Goal: Task Accomplishment & Management: Manage account settings

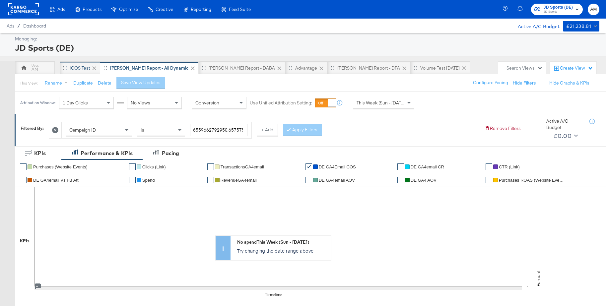
click at [79, 67] on div "iCOS Test" at bounding box center [80, 68] width 20 height 6
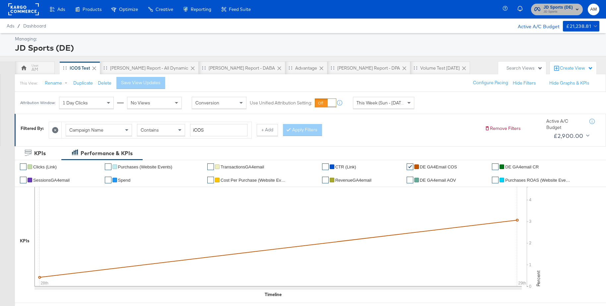
click at [555, 9] on span "JD Sports (DE)" at bounding box center [558, 7] width 29 height 7
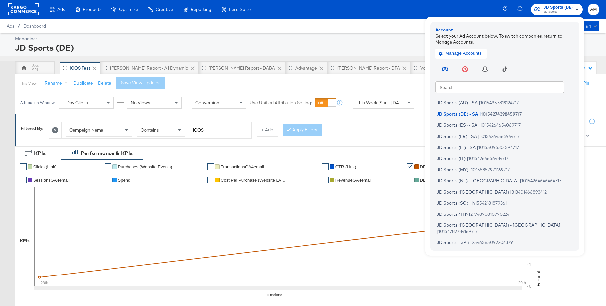
click at [467, 87] on input "text" at bounding box center [499, 87] width 129 height 12
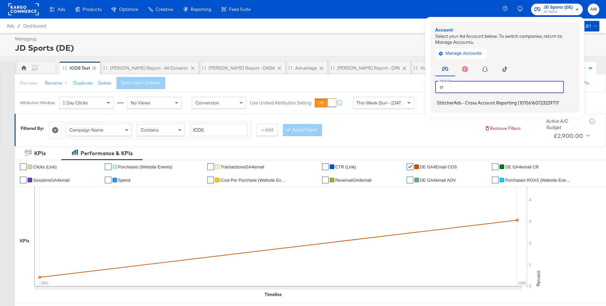
type input "cr"
click at [463, 101] on span "StitcherAds - Cross Account Reporting" at bounding box center [477, 102] width 80 height 5
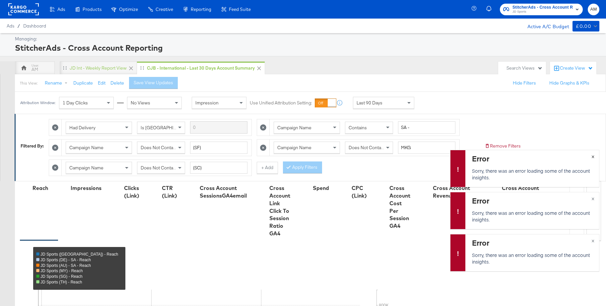
click at [593, 158] on span "×" at bounding box center [593, 156] width 3 height 8
click at [593, 199] on span "×" at bounding box center [593, 198] width 3 height 8
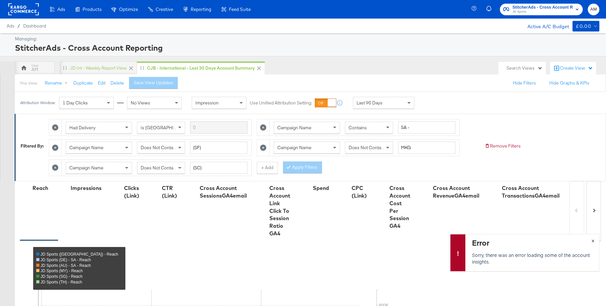
click at [592, 241] on span "×" at bounding box center [593, 241] width 3 height 8
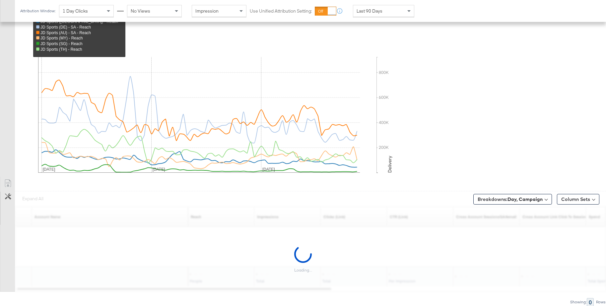
scroll to position [233, 0]
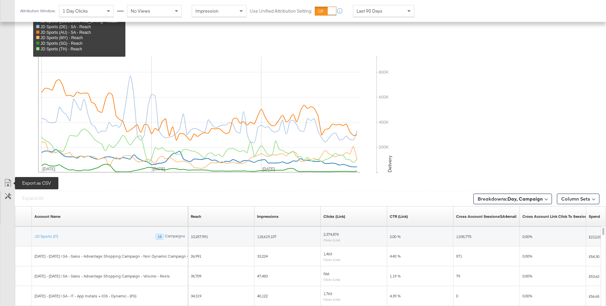
click at [9, 182] on icon at bounding box center [8, 183] width 8 height 8
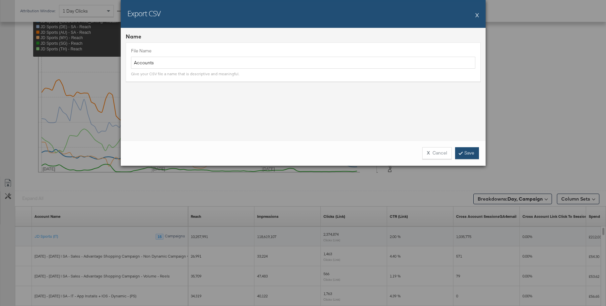
click at [470, 154] on link "Save" at bounding box center [467, 153] width 24 height 12
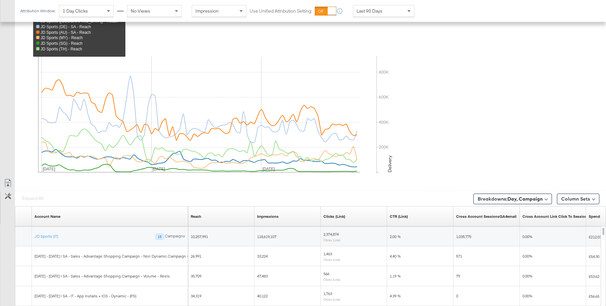
scroll to position [0, 0]
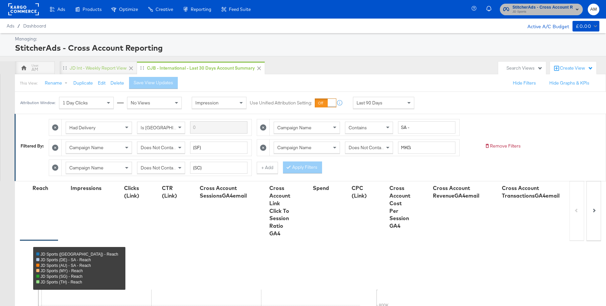
click at [534, 11] on span "JD Sports" at bounding box center [543, 11] width 60 height 5
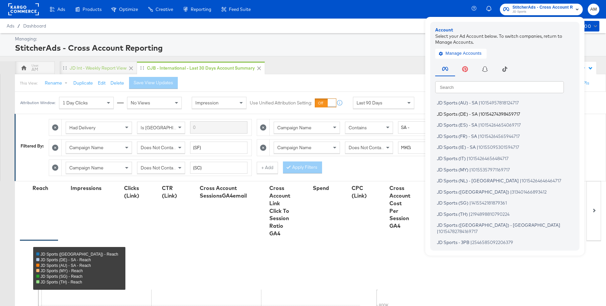
click at [465, 114] on span "JD Sports (DE) - SA" at bounding box center [457, 113] width 41 height 5
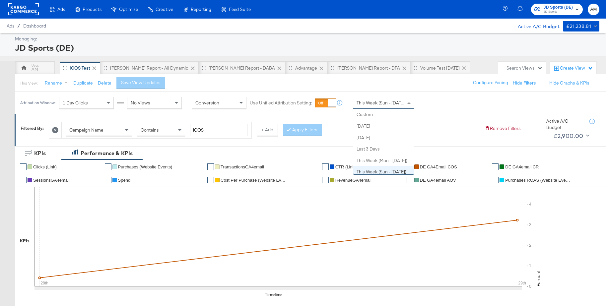
click at [367, 104] on span "This Week (Sun - Today)" at bounding box center [382, 103] width 50 height 6
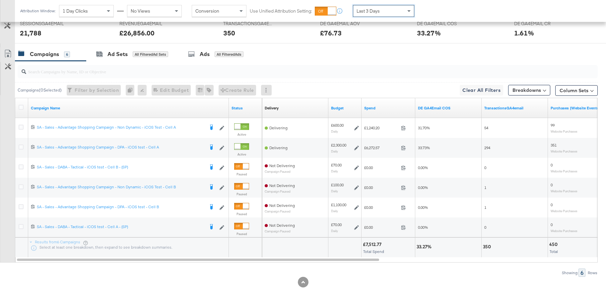
scroll to position [310, 0]
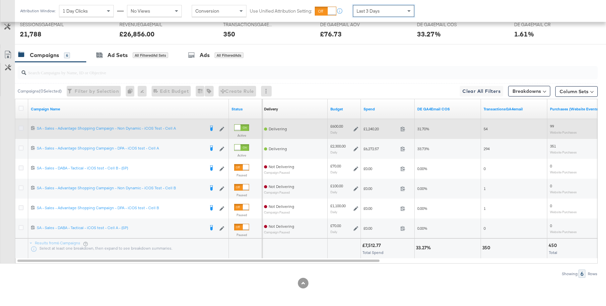
click at [19, 128] on icon at bounding box center [21, 128] width 5 height 5
click at [0, 0] on input "checkbox" at bounding box center [0, 0] width 0 height 0
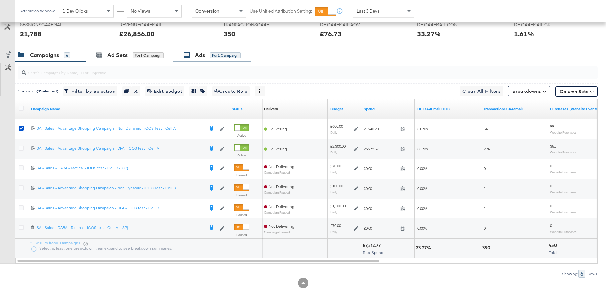
click at [200, 58] on div "Ads" at bounding box center [200, 55] width 10 height 8
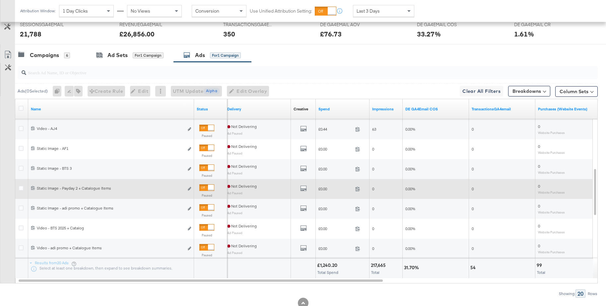
click at [208, 188] on div at bounding box center [211, 188] width 6 height 6
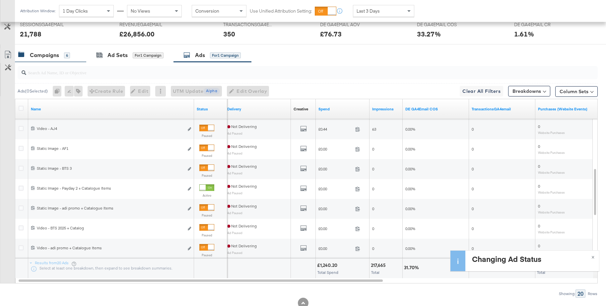
click at [39, 55] on div "Campaigns" at bounding box center [44, 55] width 29 height 8
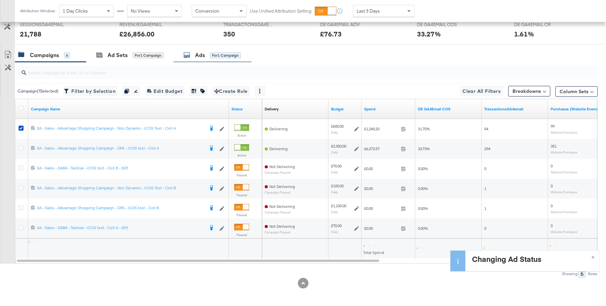
click at [195, 58] on div "Ads for 1 Campaign" at bounding box center [211, 55] width 57 height 8
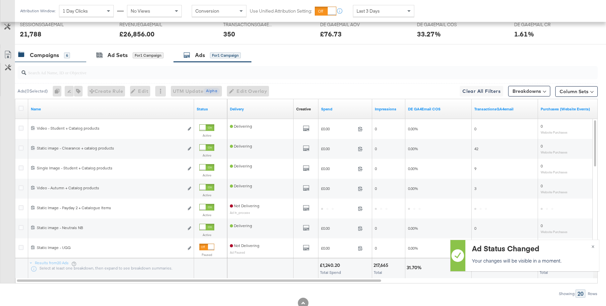
click at [47, 55] on div "Campaigns" at bounding box center [44, 55] width 29 height 8
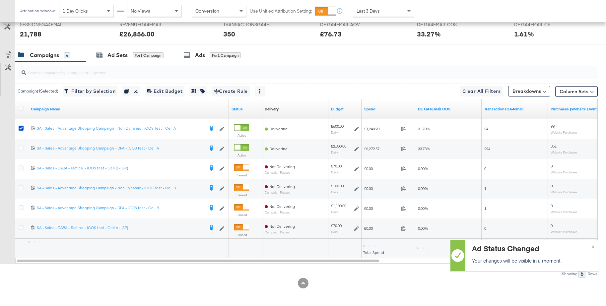
scroll to position [308, 0]
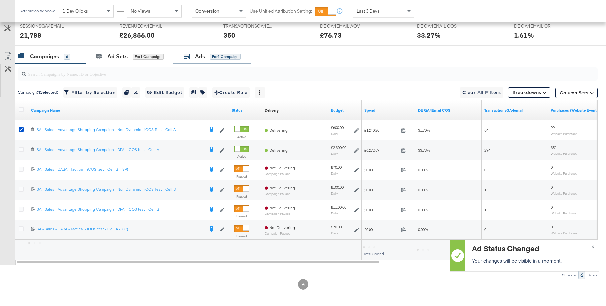
drag, startPoint x: 196, startPoint y: 59, endPoint x: 216, endPoint y: 57, distance: 20.0
click at [197, 59] on div "Ads" at bounding box center [200, 57] width 10 height 8
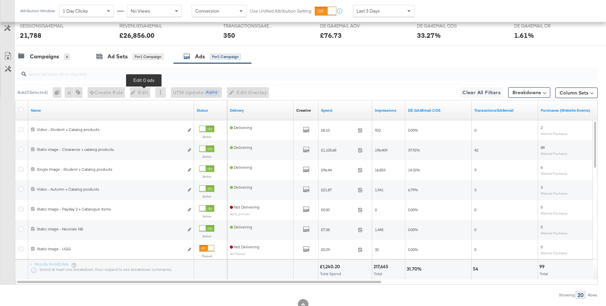
scroll to position [309, 0]
click at [49, 60] on div "Campaigns" at bounding box center [44, 56] width 29 height 8
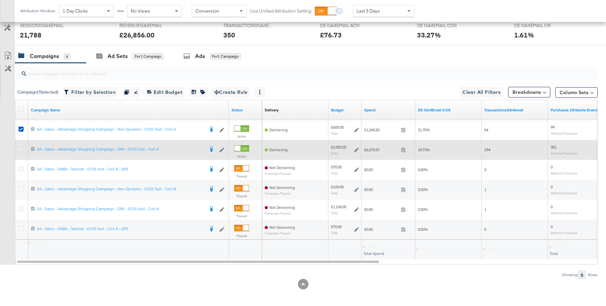
click at [20, 151] on icon at bounding box center [21, 149] width 5 height 5
click at [0, 0] on input "checkbox" at bounding box center [0, 0] width 0 height 0
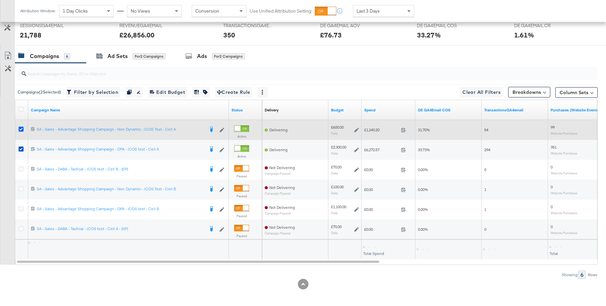
click at [21, 127] on icon at bounding box center [21, 129] width 5 height 5
click at [0, 0] on input "checkbox" at bounding box center [0, 0] width 0 height 0
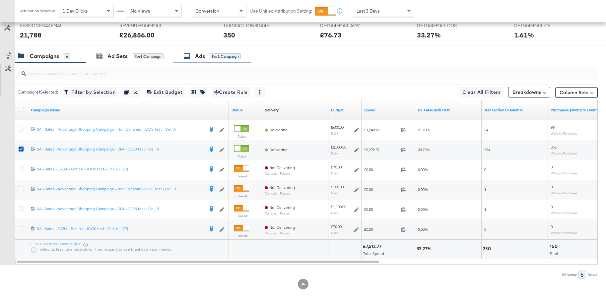
click at [200, 57] on div "Ads" at bounding box center [200, 56] width 10 height 8
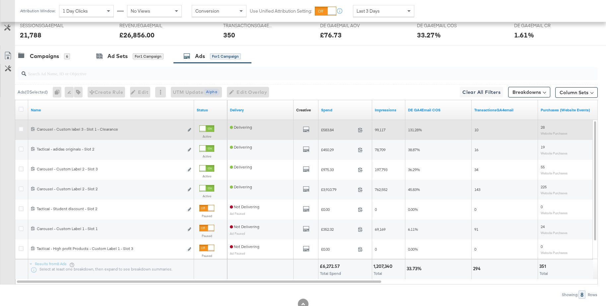
click at [206, 130] on div at bounding box center [203, 129] width 6 height 6
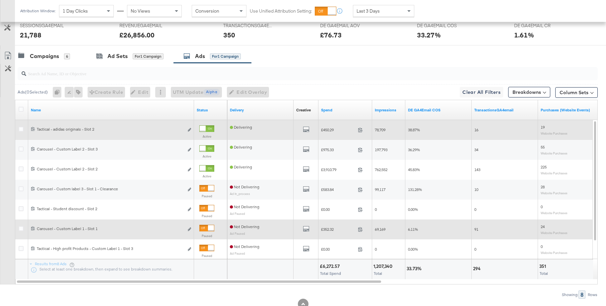
click at [208, 228] on div at bounding box center [211, 228] width 6 height 6
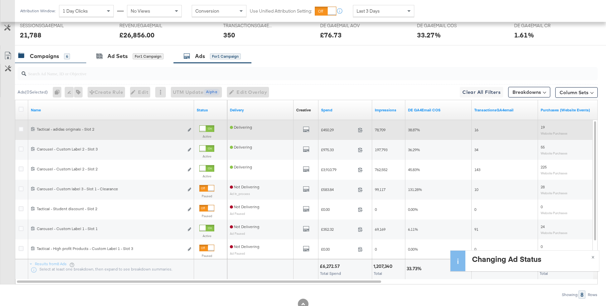
click at [47, 58] on div "Campaigns" at bounding box center [44, 56] width 29 height 8
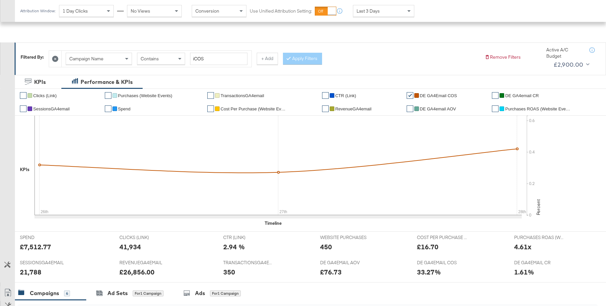
scroll to position [0, 0]
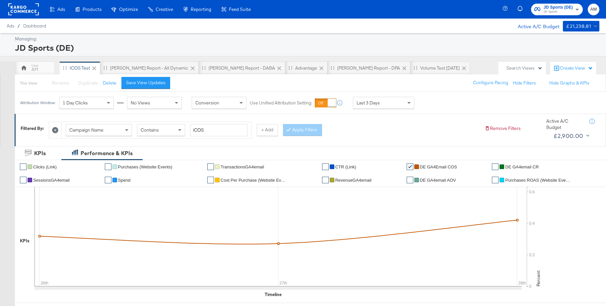
click at [18, 12] on rect at bounding box center [23, 9] width 31 height 12
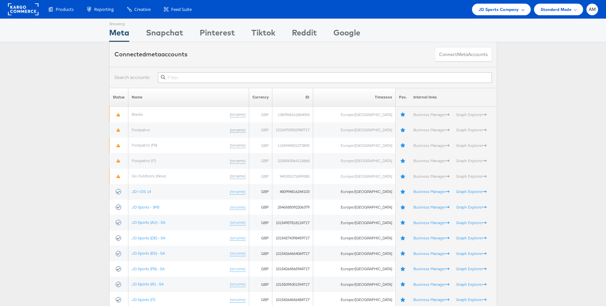
click at [500, 8] on span "JD Sports Company" at bounding box center [499, 9] width 40 height 7
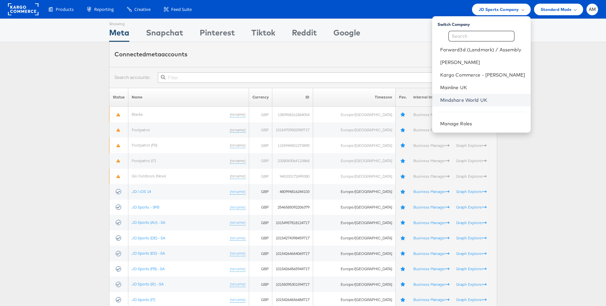
click at [466, 98] on link "Mindshare World UK" at bounding box center [482, 100] width 85 height 7
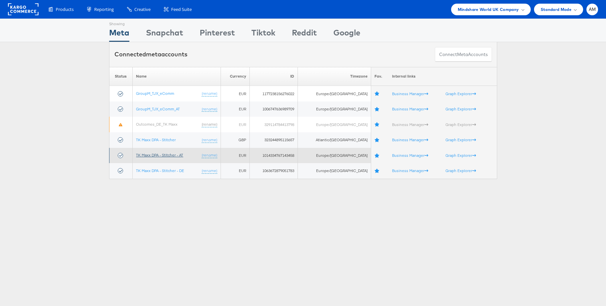
click at [171, 155] on link "TK Maxx DPA - Stitcher - AT" at bounding box center [159, 155] width 47 height 5
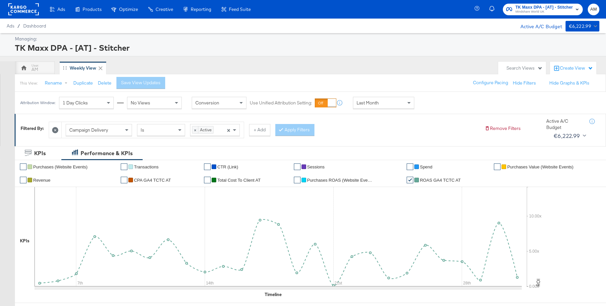
drag, startPoint x: 56, startPoint y: 130, endPoint x: 153, endPoint y: 144, distance: 98.0
click at [56, 130] on icon at bounding box center [55, 130] width 6 height 6
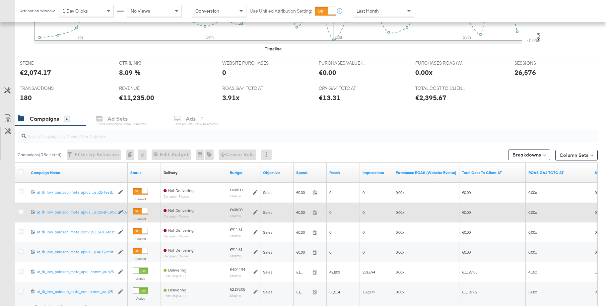
scroll to position [295, 0]
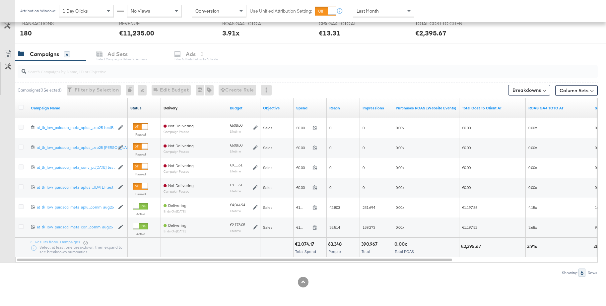
click at [140, 109] on link "Status" at bounding box center [144, 108] width 28 height 5
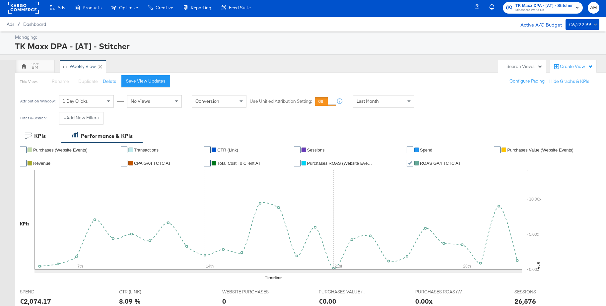
scroll to position [0, 0]
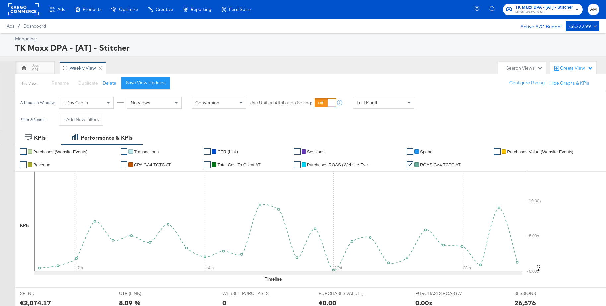
click at [562, 11] on span "Mindshare World UK" at bounding box center [544, 11] width 57 height 5
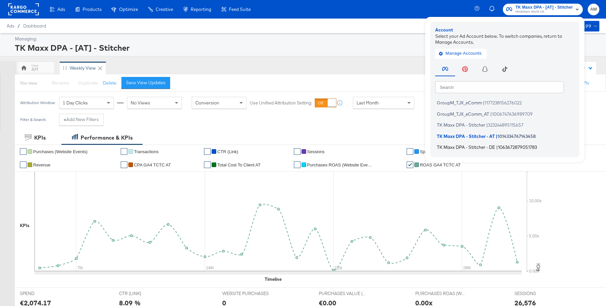
click at [466, 146] on span "TK Maxx DPA - Stitcher - DE" at bounding box center [466, 147] width 58 height 5
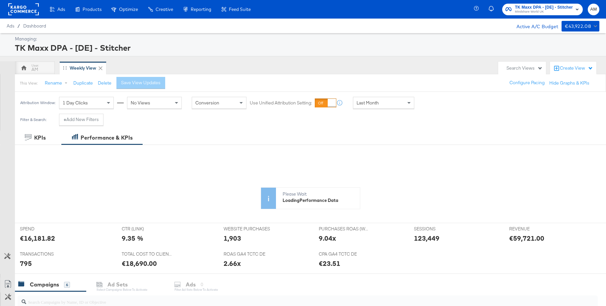
click at [382, 102] on div "Last Month" at bounding box center [383, 102] width 61 height 11
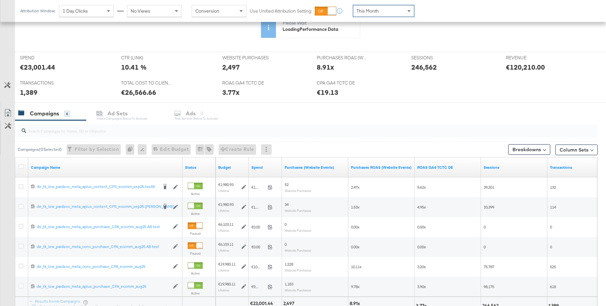
scroll to position [172, 0]
click at [190, 167] on link "Status" at bounding box center [199, 166] width 28 height 5
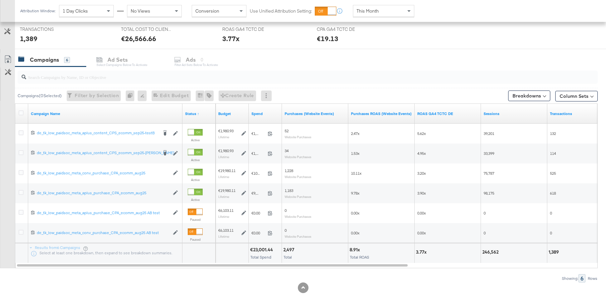
scroll to position [295, 0]
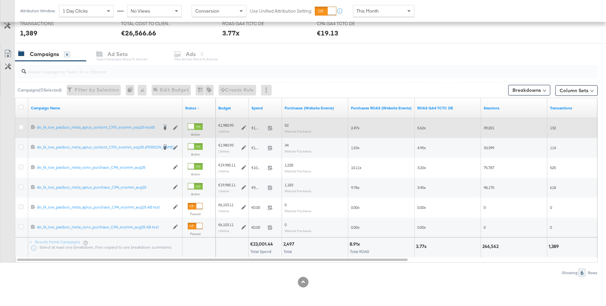
drag, startPoint x: 23, startPoint y: 126, endPoint x: 21, endPoint y: 131, distance: 4.5
click at [23, 126] on icon at bounding box center [21, 127] width 5 height 5
click at [0, 0] on input "checkbox" at bounding box center [0, 0] width 0 height 0
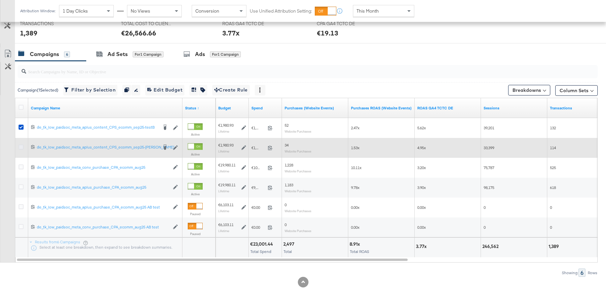
click at [19, 147] on icon at bounding box center [21, 147] width 5 height 5
click at [0, 0] on input "checkbox" at bounding box center [0, 0] width 0 height 0
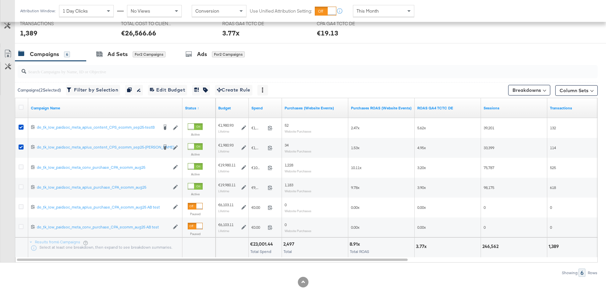
drag, startPoint x: 110, startPoint y: 56, endPoint x: 168, endPoint y: 91, distance: 67.0
click at [110, 56] on div "Ad Sets" at bounding box center [118, 54] width 20 height 8
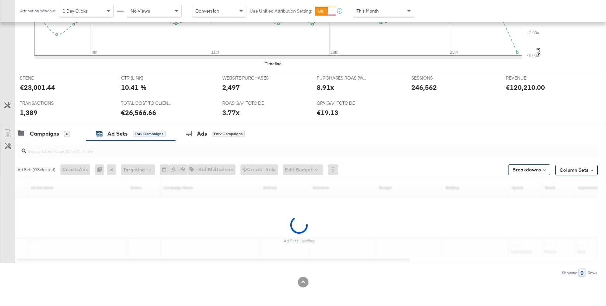
scroll to position [216, 0]
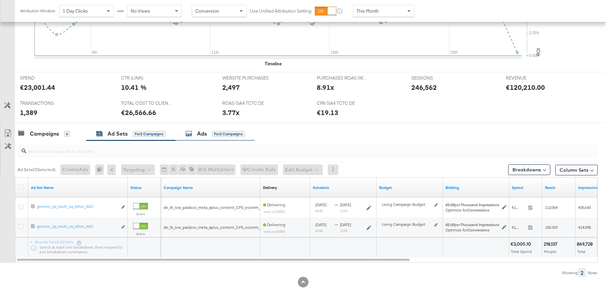
drag, startPoint x: 199, startPoint y: 135, endPoint x: 210, endPoint y: 139, distance: 11.7
click at [199, 135] on div "Ads" at bounding box center [202, 134] width 10 height 8
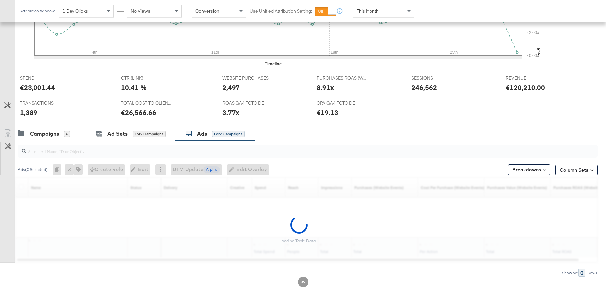
scroll to position [255, 0]
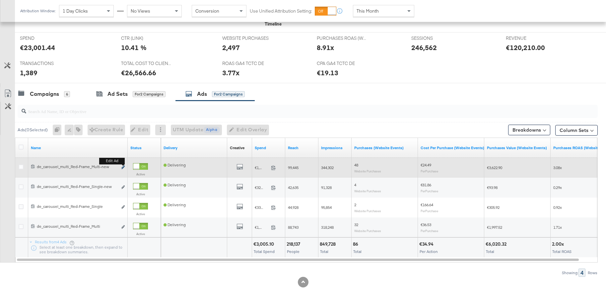
click at [123, 167] on icon "link" at bounding box center [122, 168] width 3 height 4
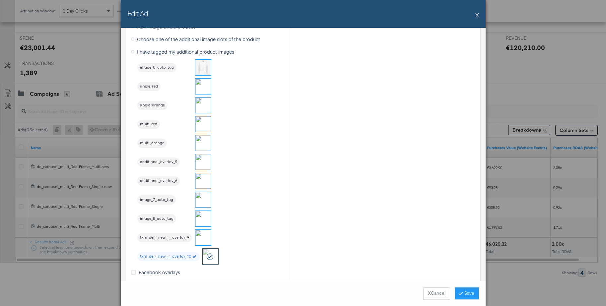
scroll to position [654, 0]
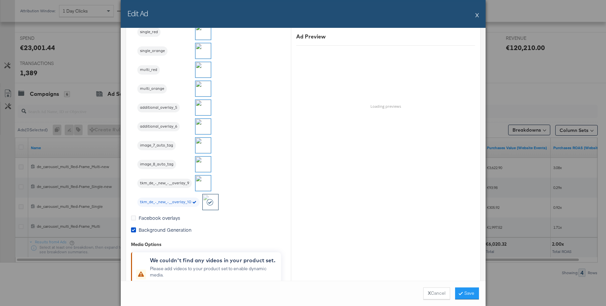
click at [477, 17] on button "X" at bounding box center [477, 14] width 4 height 13
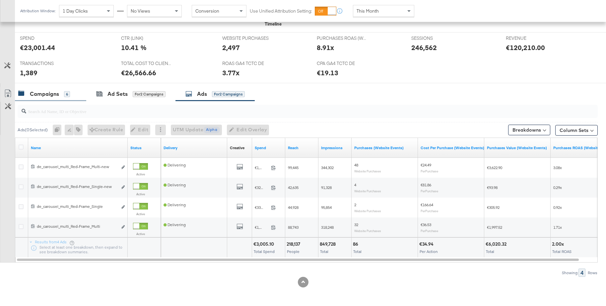
click at [44, 90] on div "Campaigns" at bounding box center [44, 94] width 29 height 8
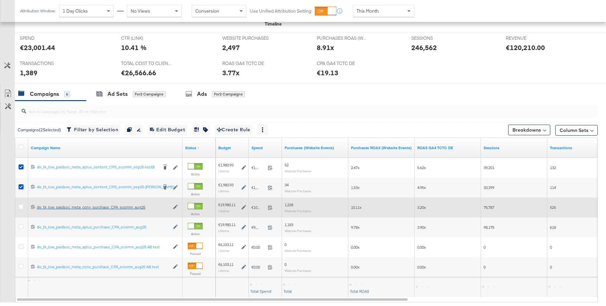
scroll to position [254, 0]
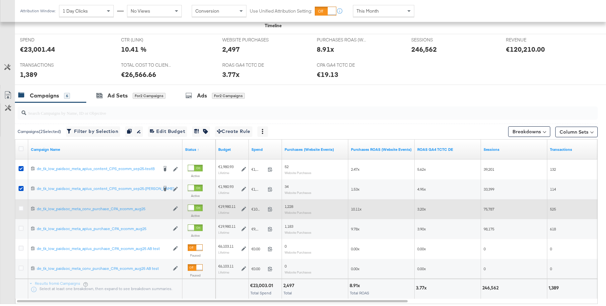
drag, startPoint x: 20, startPoint y: 209, endPoint x: 21, endPoint y: 200, distance: 9.1
click at [19, 209] on icon at bounding box center [21, 208] width 5 height 5
click at [0, 0] on input "checkbox" at bounding box center [0, 0] width 0 height 0
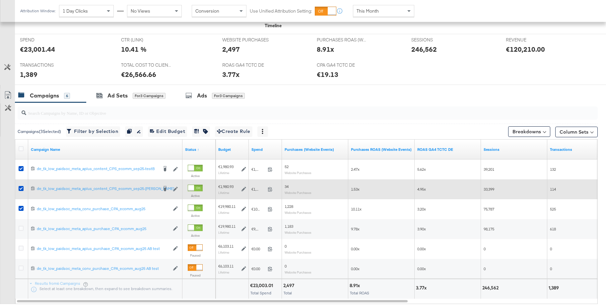
drag, startPoint x: 22, startPoint y: 188, endPoint x: 21, endPoint y: 184, distance: 4.0
click at [22, 188] on icon at bounding box center [21, 188] width 5 height 5
click at [0, 0] on input "checkbox" at bounding box center [0, 0] width 0 height 0
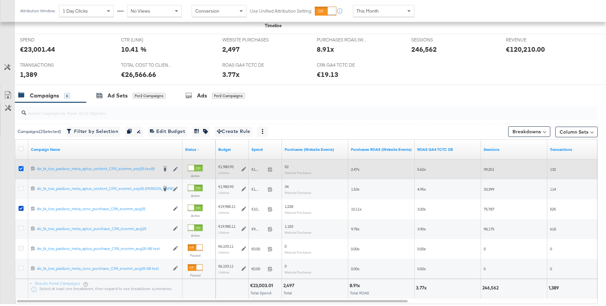
click at [21, 169] on icon at bounding box center [21, 168] width 5 height 5
click at [0, 0] on input "checkbox" at bounding box center [0, 0] width 0 height 0
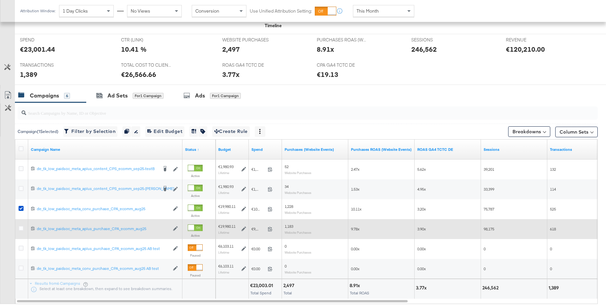
drag, startPoint x: 21, startPoint y: 229, endPoint x: 26, endPoint y: 228, distance: 5.0
click at [21, 229] on icon at bounding box center [21, 228] width 5 height 5
click at [0, 0] on input "checkbox" at bounding box center [0, 0] width 0 height 0
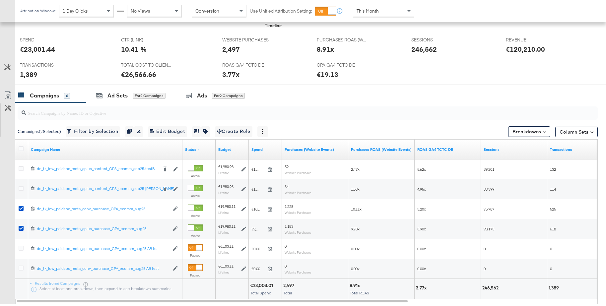
drag, startPoint x: 118, startPoint y: 95, endPoint x: 259, endPoint y: 131, distance: 145.1
click at [118, 95] on div "Ad Sets" at bounding box center [118, 96] width 20 height 8
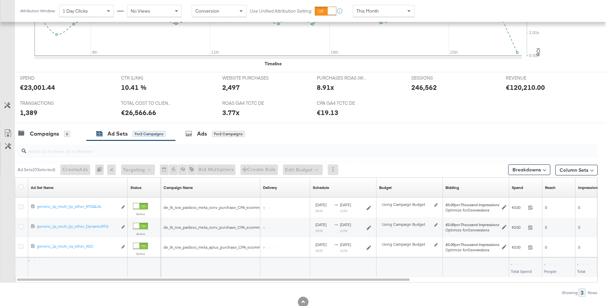
scroll to position [236, 0]
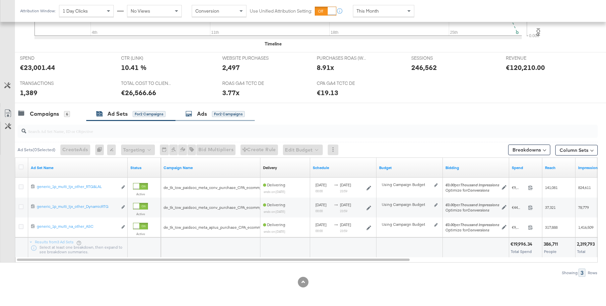
click at [195, 115] on div "Ads for 2 Campaigns" at bounding box center [214, 114] width 59 height 8
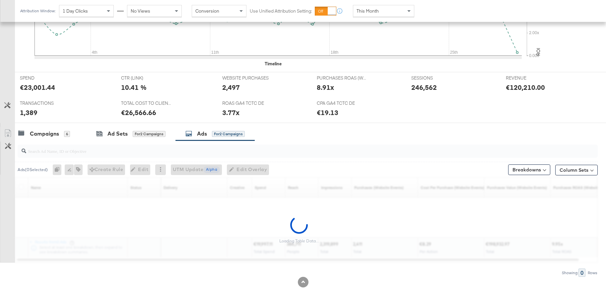
scroll to position [254, 0]
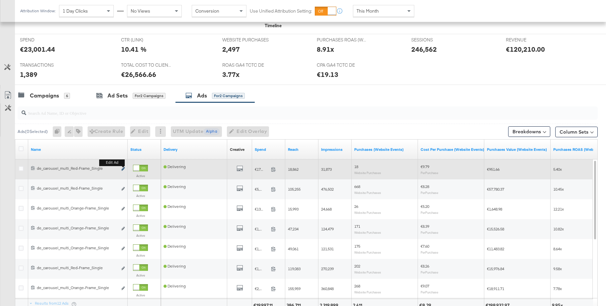
click at [123, 168] on icon "link" at bounding box center [122, 169] width 3 height 4
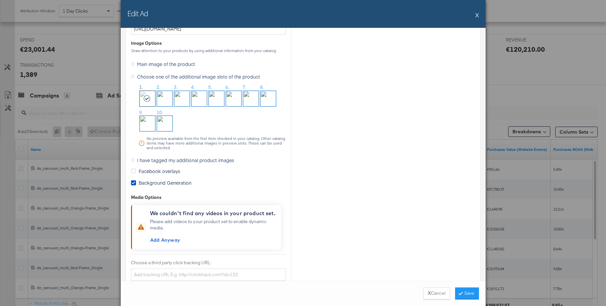
scroll to position [561, 0]
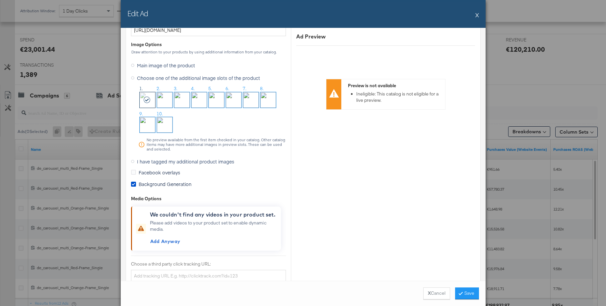
click at [477, 16] on button "X" at bounding box center [477, 14] width 4 height 13
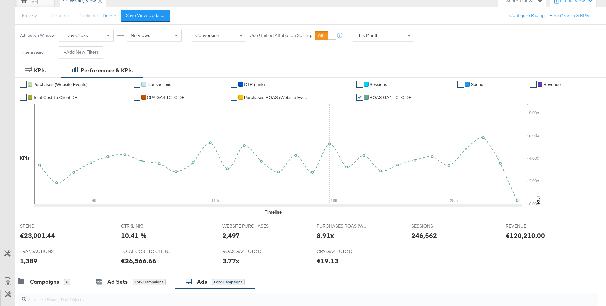
scroll to position [0, 0]
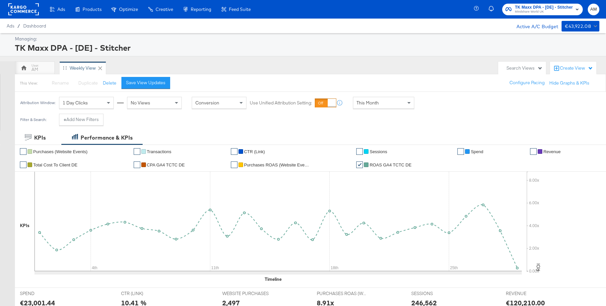
click at [543, 5] on span "TK Maxx DPA - [DE] - Stitcher" at bounding box center [544, 7] width 58 height 7
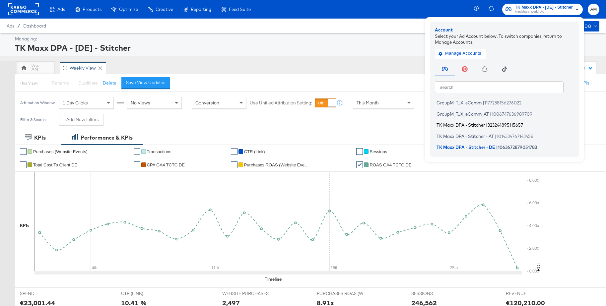
click at [457, 125] on span "TK Maxx DPA - Stitcher" at bounding box center [461, 124] width 48 height 5
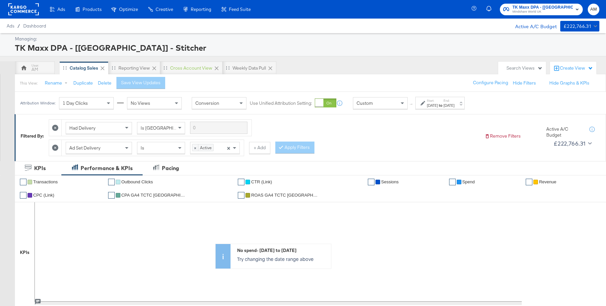
click at [57, 147] on icon at bounding box center [55, 148] width 6 height 6
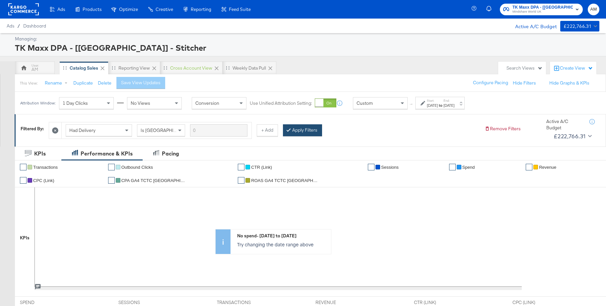
click at [300, 134] on button "Apply Filters" at bounding box center [302, 130] width 39 height 12
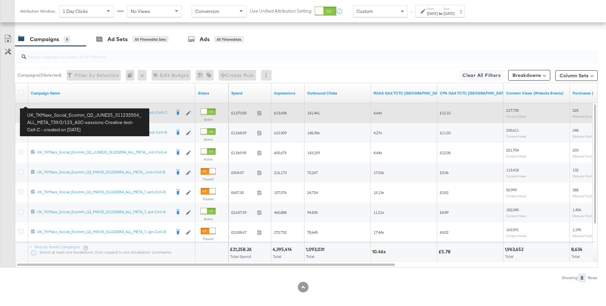
scroll to position [324, 0]
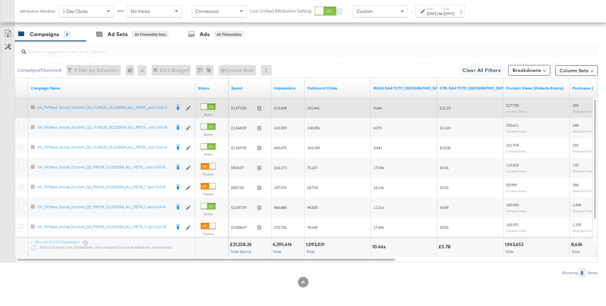
click at [21, 106] on icon at bounding box center [21, 107] width 5 height 5
click at [0, 0] on input "checkbox" at bounding box center [0, 0] width 0 height 0
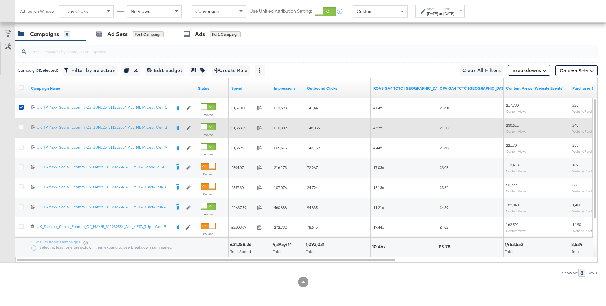
click at [19, 129] on icon at bounding box center [21, 127] width 5 height 5
click at [0, 0] on input "checkbox" at bounding box center [0, 0] width 0 height 0
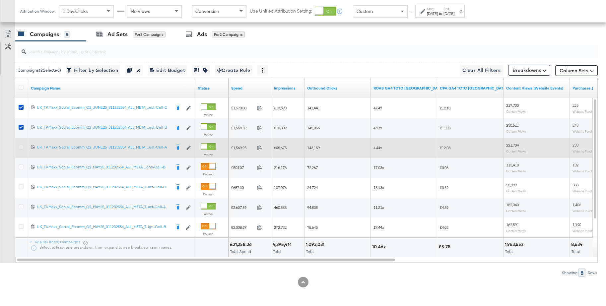
click at [21, 147] on icon at bounding box center [21, 147] width 5 height 5
click at [0, 0] on input "checkbox" at bounding box center [0, 0] width 0 height 0
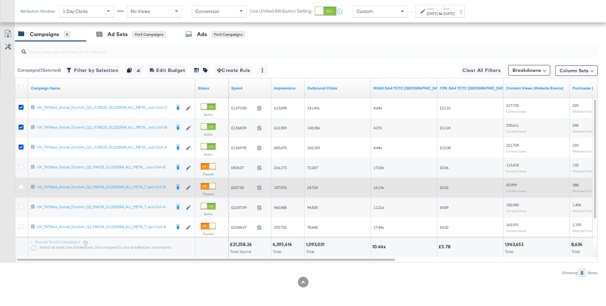
scroll to position [322, 0]
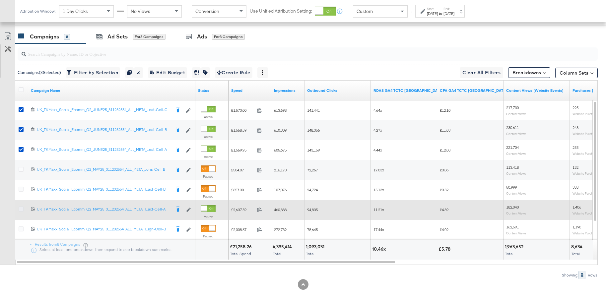
click at [21, 209] on icon at bounding box center [21, 209] width 5 height 5
click at [0, 0] on input "checkbox" at bounding box center [0, 0] width 0 height 0
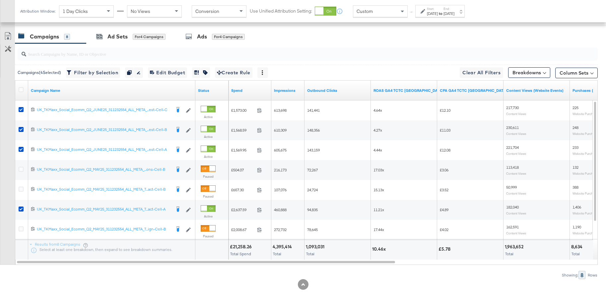
drag, startPoint x: 115, startPoint y: 40, endPoint x: 235, endPoint y: 93, distance: 131.6
click at [115, 40] on div "Ad Sets" at bounding box center [118, 37] width 20 height 8
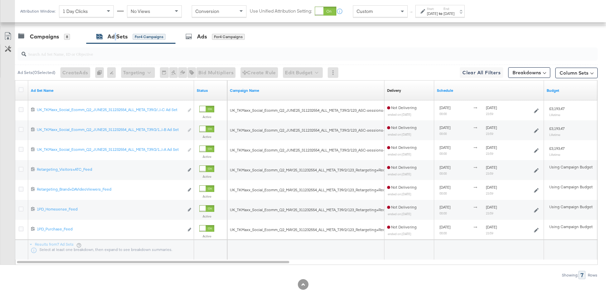
scroll to position [322, 0]
click at [56, 38] on div "Campaigns" at bounding box center [44, 37] width 29 height 8
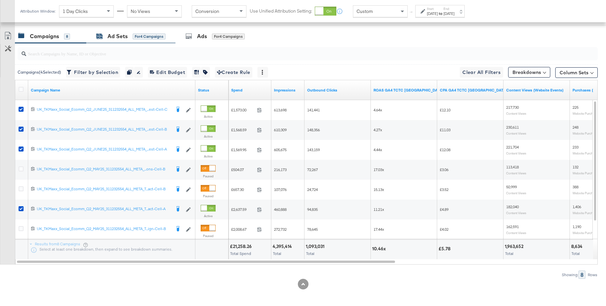
click at [114, 36] on div "Ad Sets" at bounding box center [118, 37] width 20 height 8
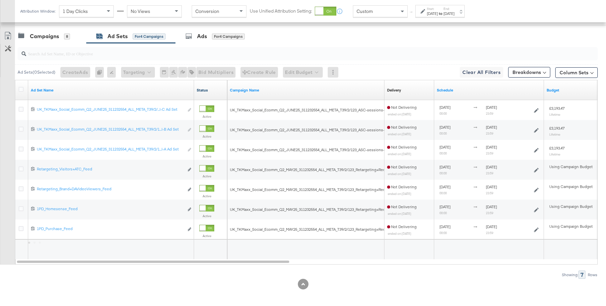
click at [209, 91] on link "Status" at bounding box center [211, 90] width 28 height 5
click at [400, 92] on div "Delivery" at bounding box center [394, 90] width 14 height 5
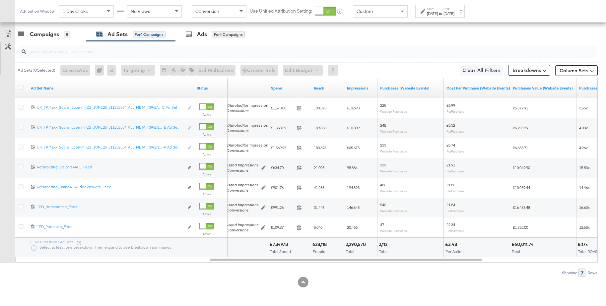
click at [368, 11] on span "Custom" at bounding box center [365, 11] width 16 height 6
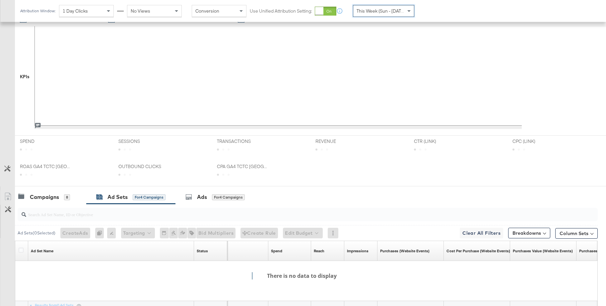
scroll to position [224, 0]
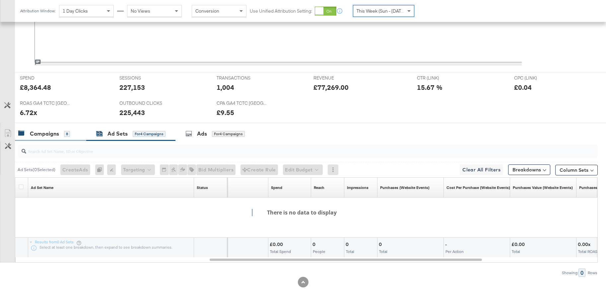
click at [45, 134] on div "Campaigns" at bounding box center [44, 134] width 29 height 8
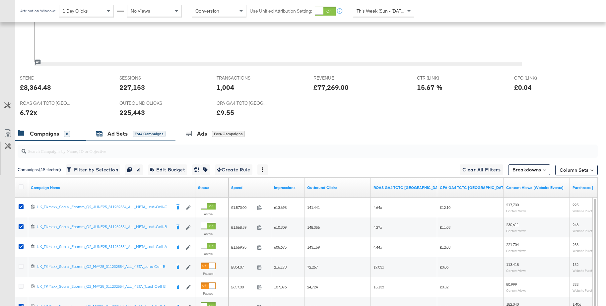
click at [110, 135] on div "Ad Sets" at bounding box center [118, 134] width 20 height 8
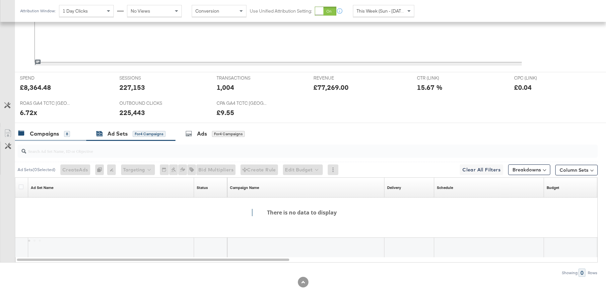
drag, startPoint x: 50, startPoint y: 132, endPoint x: 131, endPoint y: 133, distance: 81.0
click at [50, 132] on div "Campaigns" at bounding box center [44, 134] width 29 height 8
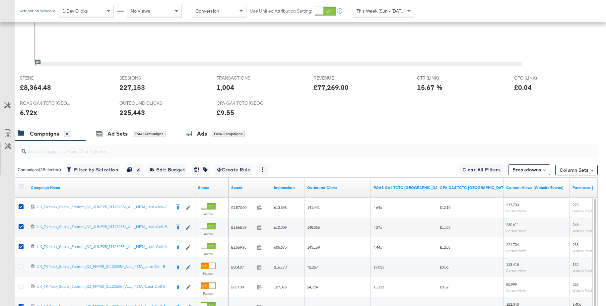
click at [21, 186] on icon at bounding box center [21, 186] width 5 height 5
click at [0, 0] on input "checkbox" at bounding box center [0, 0] width 0 height 0
click at [21, 186] on icon at bounding box center [21, 186] width 5 height 5
click at [0, 0] on input "checkbox" at bounding box center [0, 0] width 0 height 0
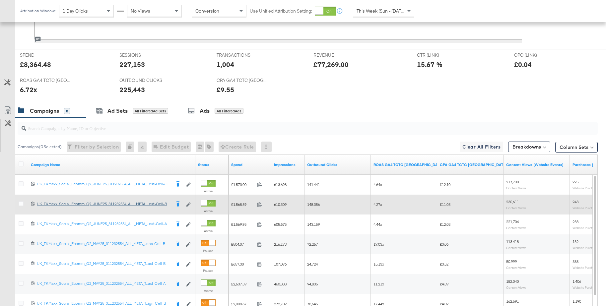
scroll to position [321, 0]
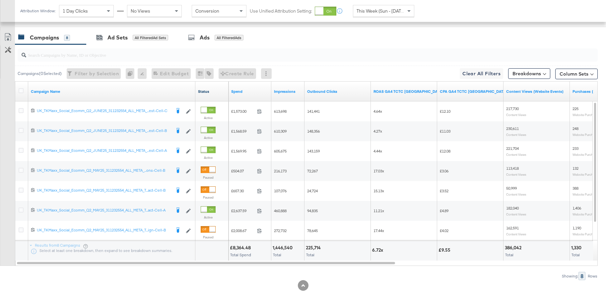
click at [205, 92] on link "Status" at bounding box center [212, 91] width 28 height 5
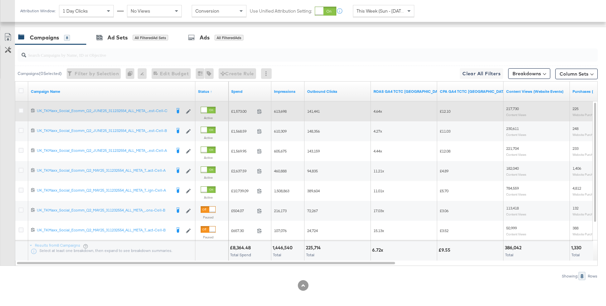
click at [20, 112] on icon at bounding box center [21, 110] width 5 height 5
click at [0, 0] on input "checkbox" at bounding box center [0, 0] width 0 height 0
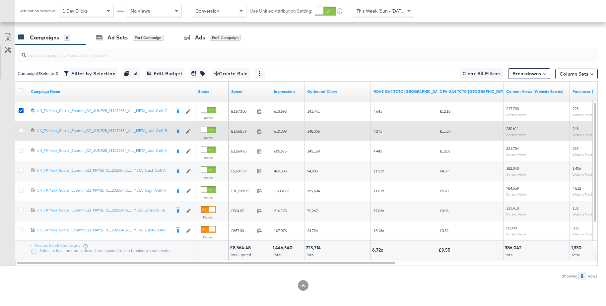
click at [20, 132] on icon at bounding box center [21, 130] width 5 height 5
click at [0, 0] on input "checkbox" at bounding box center [0, 0] width 0 height 0
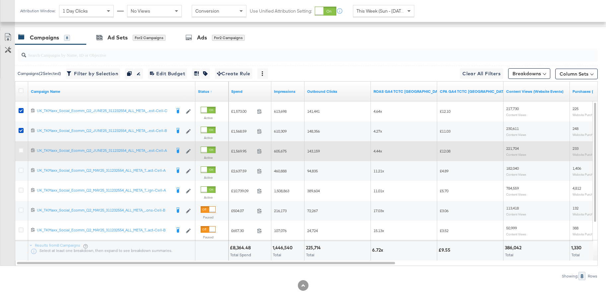
drag, startPoint x: 21, startPoint y: 150, endPoint x: 21, endPoint y: 160, distance: 9.6
click at [21, 150] on icon at bounding box center [21, 150] width 5 height 5
click at [0, 0] on input "checkbox" at bounding box center [0, 0] width 0 height 0
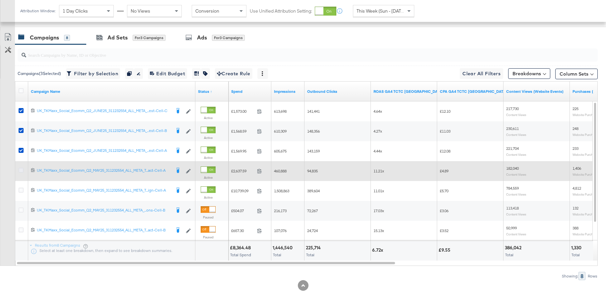
click at [21, 170] on icon at bounding box center [21, 170] width 5 height 5
click at [0, 0] on input "checkbox" at bounding box center [0, 0] width 0 height 0
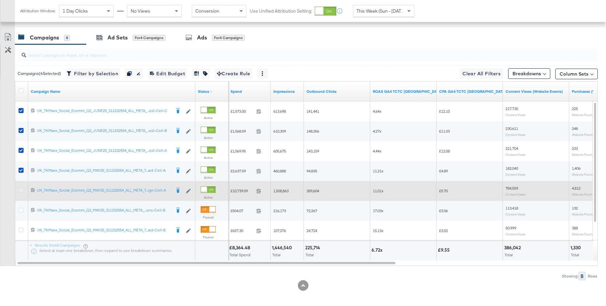
scroll to position [320, 0]
click at [22, 191] on icon at bounding box center [21, 190] width 5 height 5
click at [0, 0] on input "checkbox" at bounding box center [0, 0] width 0 height 0
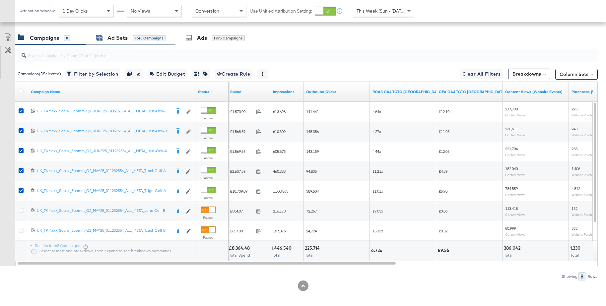
click at [120, 41] on div "Ad Sets" at bounding box center [118, 38] width 20 height 8
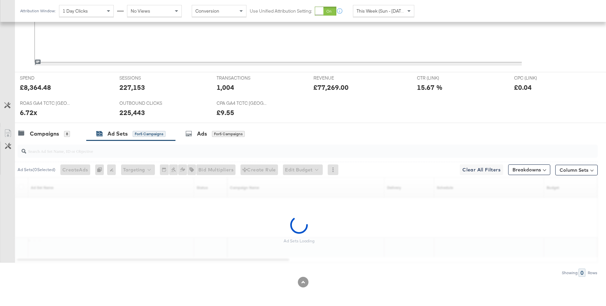
scroll to position [224, 0]
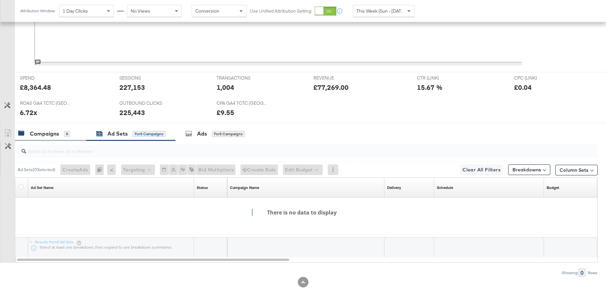
click at [45, 132] on div "Campaigns" at bounding box center [44, 134] width 29 height 8
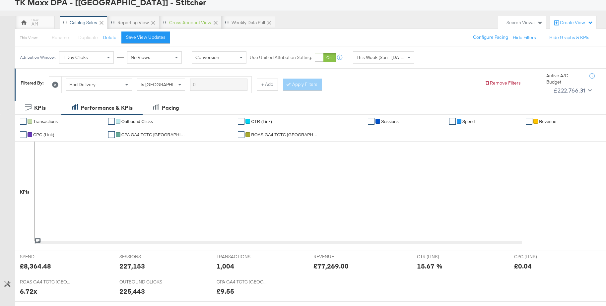
scroll to position [40, 0]
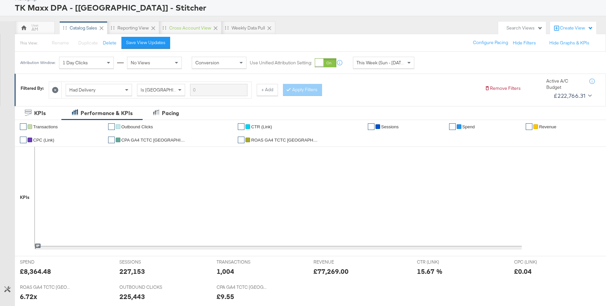
click at [52, 88] on div at bounding box center [55, 90] width 13 height 16
click at [57, 91] on icon at bounding box center [55, 90] width 6 height 6
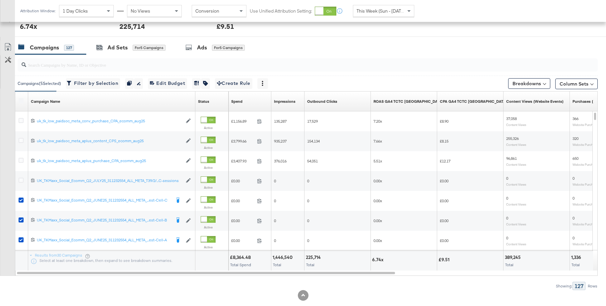
scroll to position [309, 0]
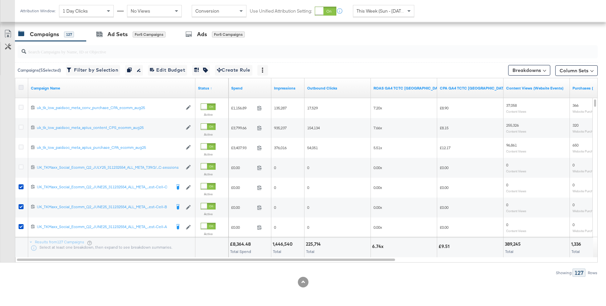
click at [23, 88] on icon at bounding box center [21, 87] width 5 height 5
click at [0, 0] on input "checkbox" at bounding box center [0, 0] width 0 height 0
click at [23, 88] on icon at bounding box center [21, 87] width 5 height 5
click at [0, 0] on input "checkbox" at bounding box center [0, 0] width 0 height 0
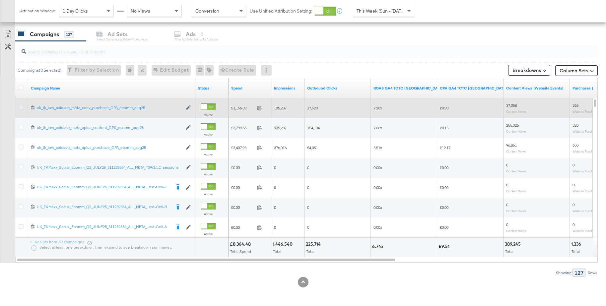
click at [22, 107] on icon at bounding box center [21, 107] width 5 height 5
click at [0, 0] on input "checkbox" at bounding box center [0, 0] width 0 height 0
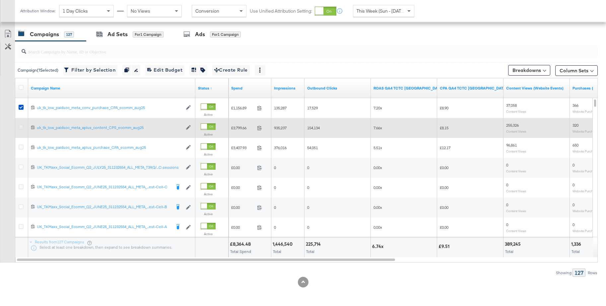
click at [22, 127] on icon at bounding box center [21, 127] width 5 height 5
click at [0, 0] on input "checkbox" at bounding box center [0, 0] width 0 height 0
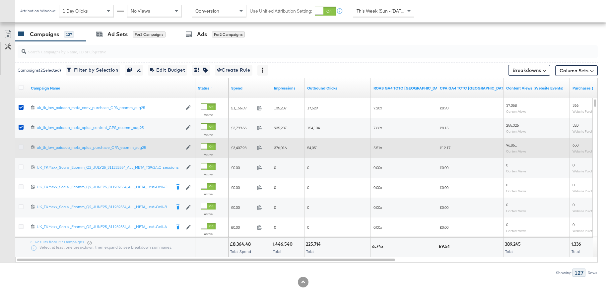
click at [20, 149] on icon at bounding box center [21, 147] width 5 height 5
click at [0, 0] on input "checkbox" at bounding box center [0, 0] width 0 height 0
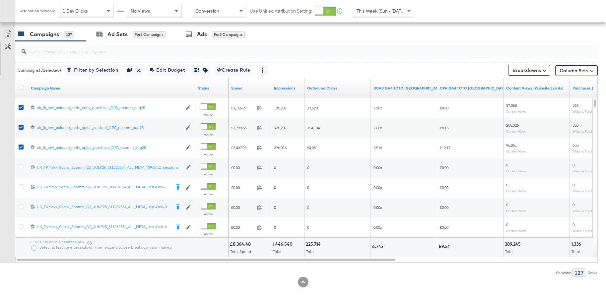
click at [110, 36] on div "Ad Sets" at bounding box center [118, 35] width 20 height 8
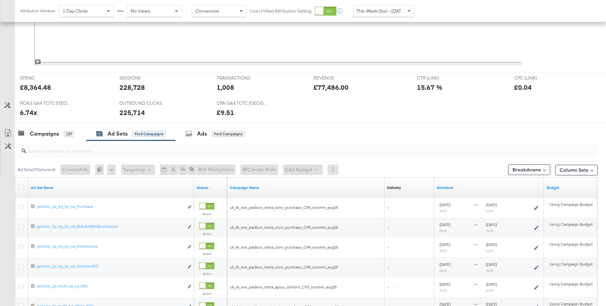
scroll to position [289, 0]
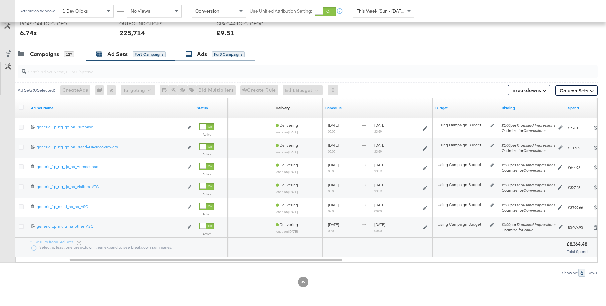
click at [198, 53] on div "Ads" at bounding box center [202, 54] width 10 height 8
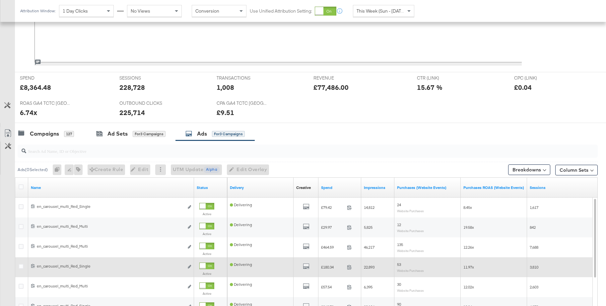
scroll to position [309, 0]
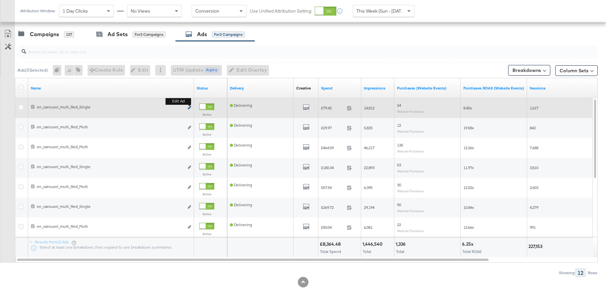
click at [189, 108] on icon "link" at bounding box center [189, 108] width 3 height 4
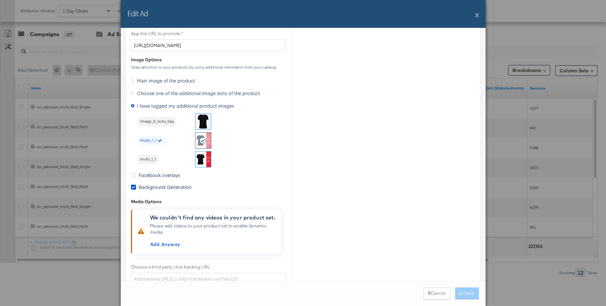
scroll to position [547, 0]
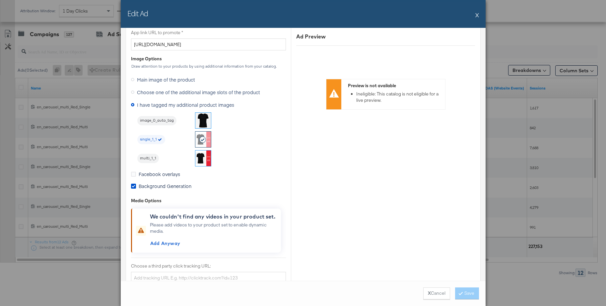
click at [475, 15] on button "X" at bounding box center [477, 14] width 4 height 13
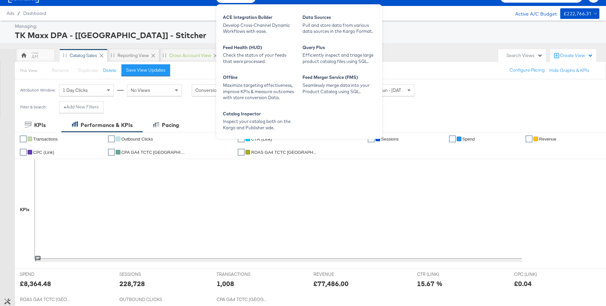
scroll to position [0, 0]
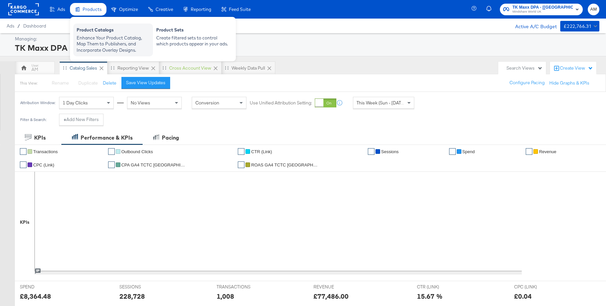
click at [93, 36] on div "Enhance Your Product Catalog, Map Them to Publishers, and Incorporate Overlay D…" at bounding box center [113, 44] width 73 height 19
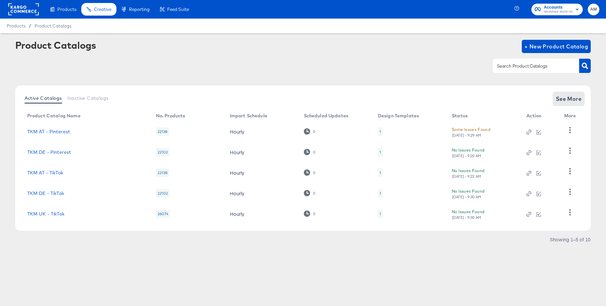
click at [562, 99] on span "See More" at bounding box center [569, 98] width 26 height 9
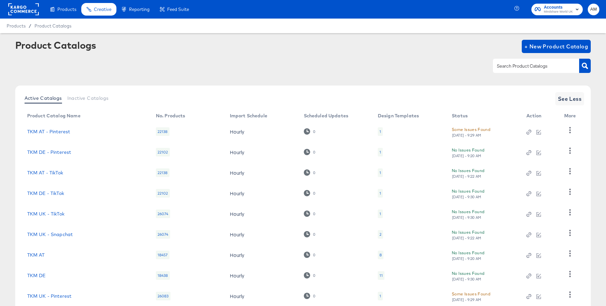
scroll to position [65, 0]
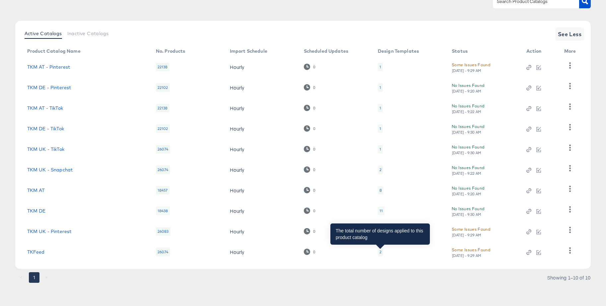
click at [380, 253] on div "2" at bounding box center [381, 252] width 2 height 5
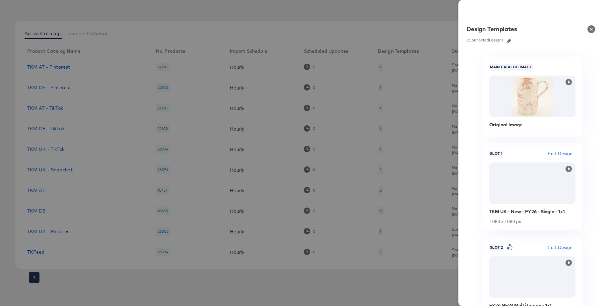
click at [509, 41] on icon "button" at bounding box center [509, 41] width 5 height 5
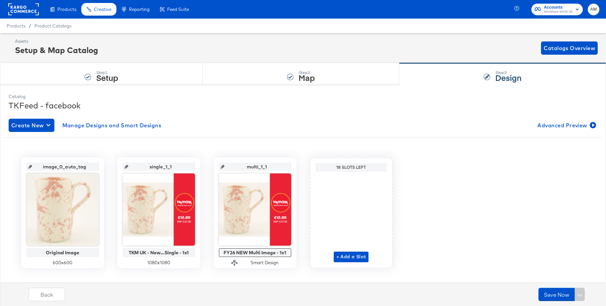
scroll to position [2, 0]
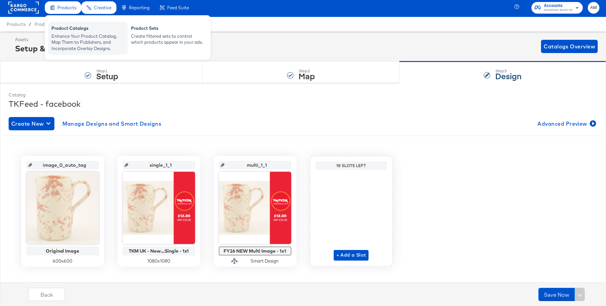
click at [70, 36] on div "Enhance Your Product Catalog, Map Them to Publishers, and Incorporate Overlay D…" at bounding box center [87, 42] width 73 height 19
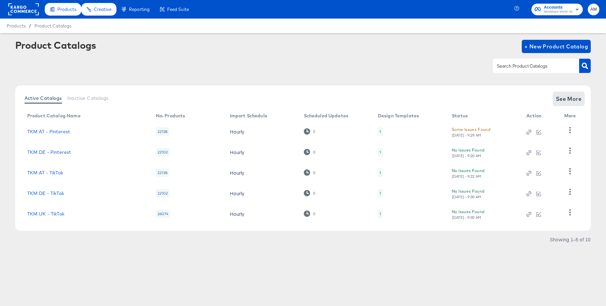
click at [563, 102] on span "See More" at bounding box center [569, 98] width 26 height 9
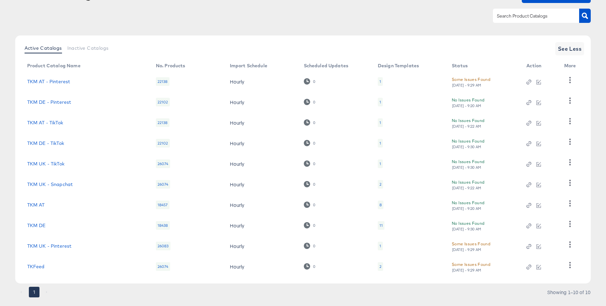
scroll to position [65, 0]
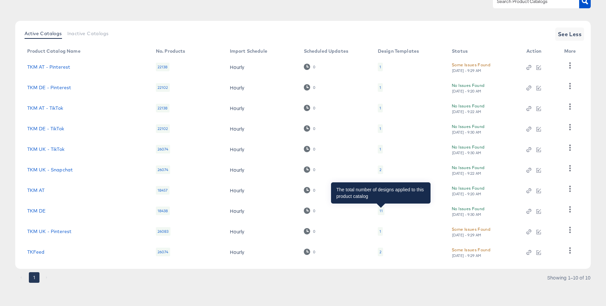
click at [381, 210] on div "11" at bounding box center [381, 210] width 3 height 5
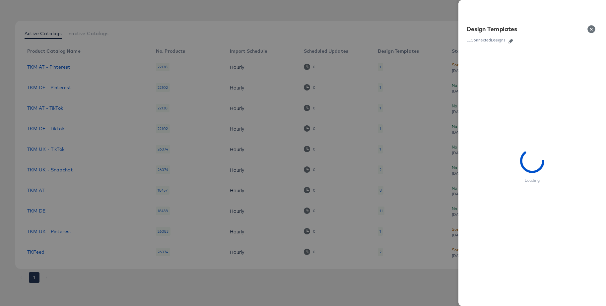
click at [511, 42] on icon "button" at bounding box center [511, 41] width 5 height 5
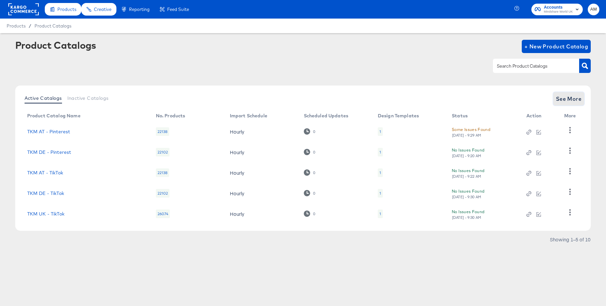
click at [571, 102] on span "See More" at bounding box center [569, 98] width 26 height 9
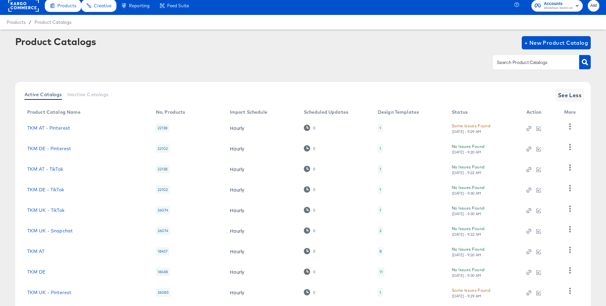
scroll to position [65, 0]
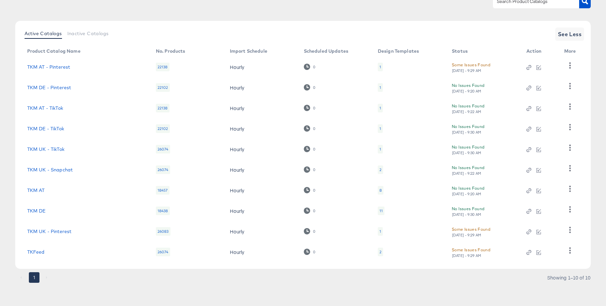
click at [382, 168] on div "2" at bounding box center [380, 170] width 5 height 9
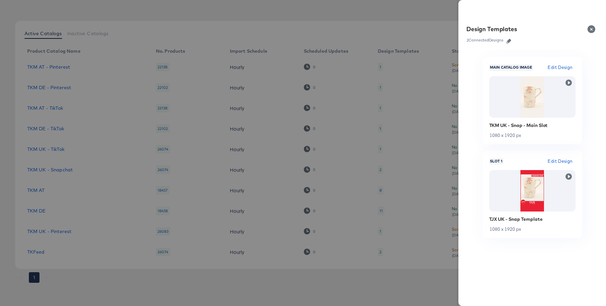
click at [430, 64] on div at bounding box center [303, 153] width 606 height 306
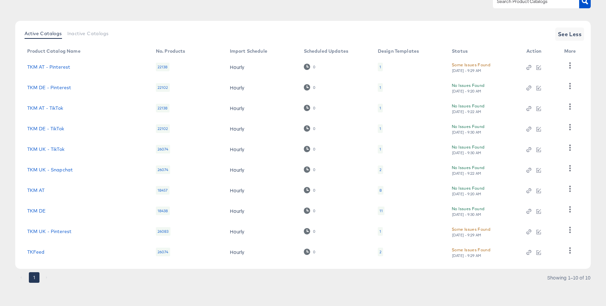
scroll to position [0, 0]
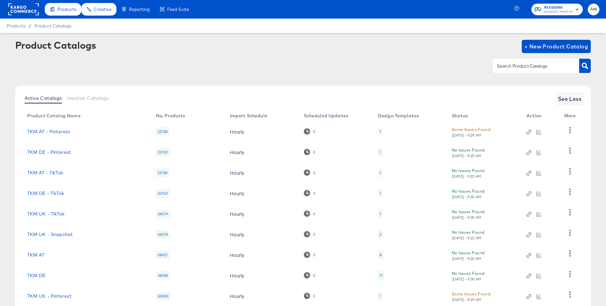
click at [23, 13] on rect at bounding box center [23, 9] width 31 height 12
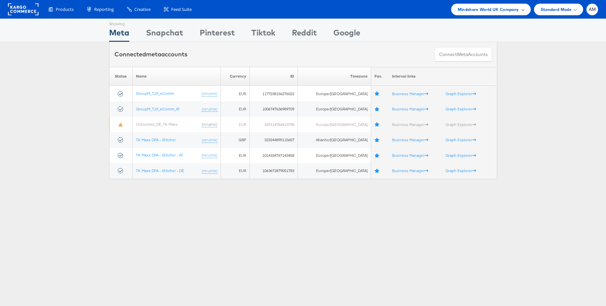
click at [500, 12] on span "Mindshare World UK Company" at bounding box center [488, 9] width 61 height 7
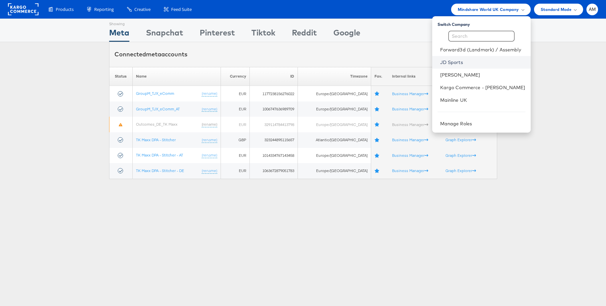
click at [452, 64] on link "JD Sports" at bounding box center [482, 62] width 85 height 7
